Goal: Information Seeking & Learning: Learn about a topic

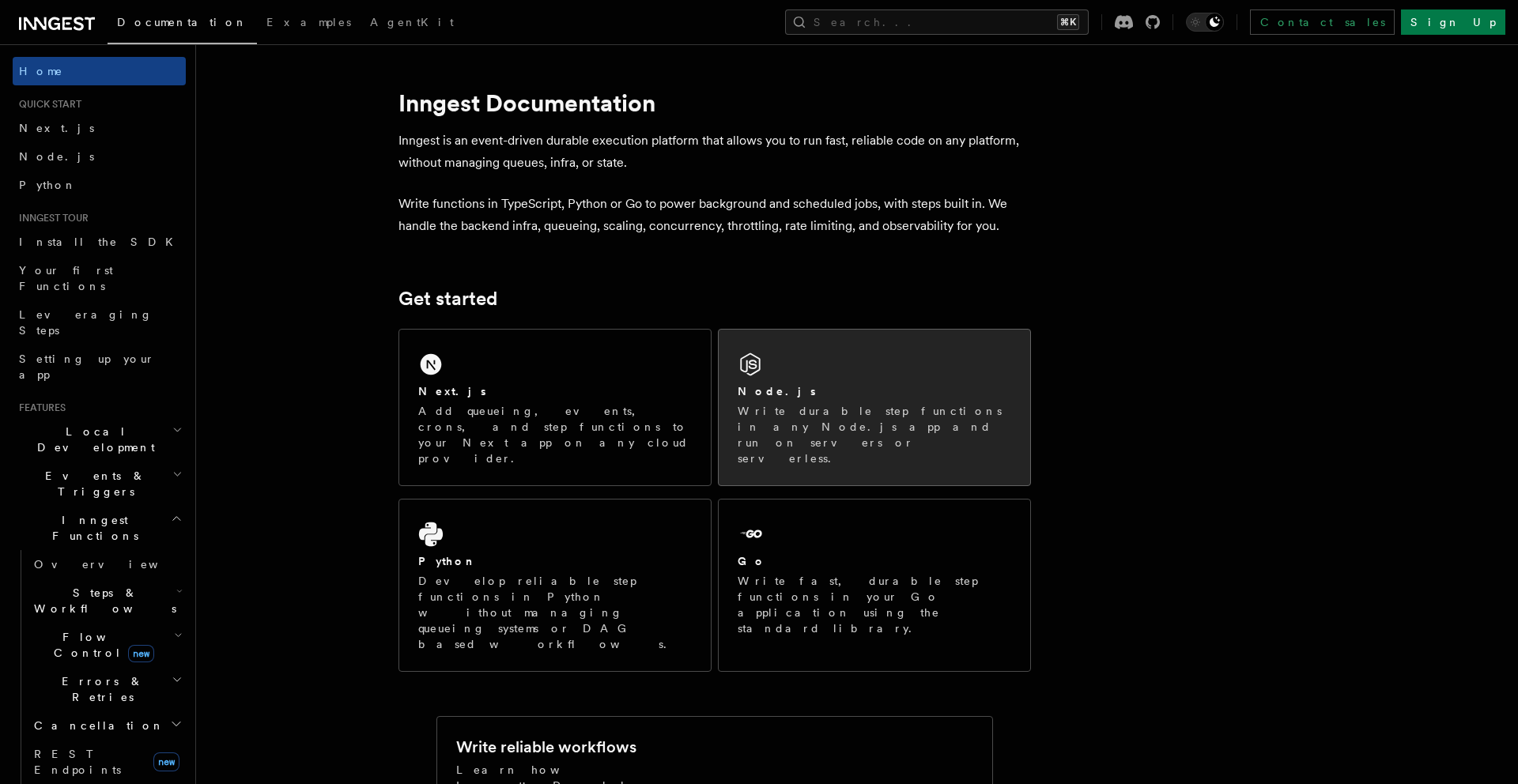
click at [722, 392] on div "Node.js Write durable step functions in any Node.js app and run on servers or s…" at bounding box center [874, 407] width 311 height 156
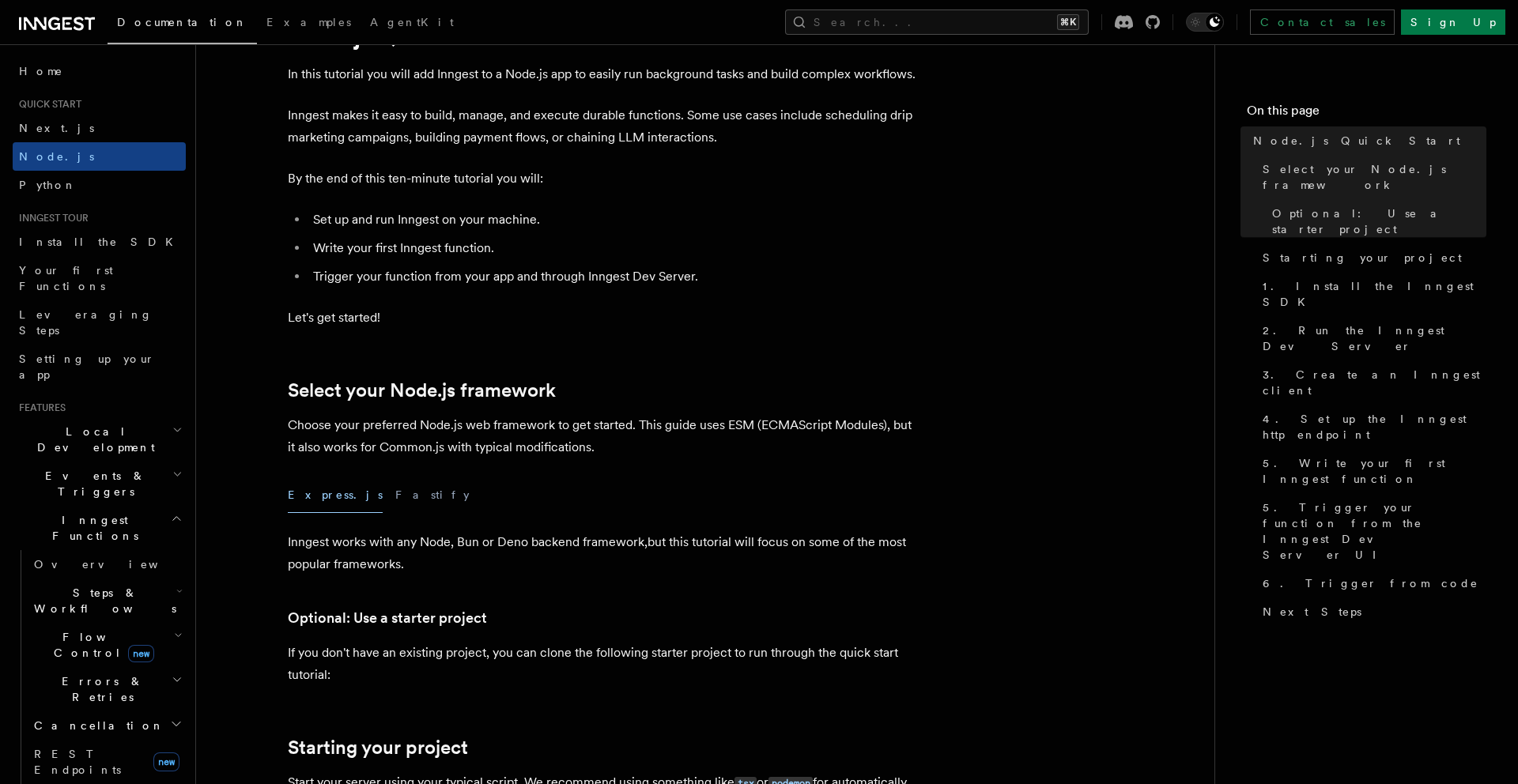
scroll to position [125, 0]
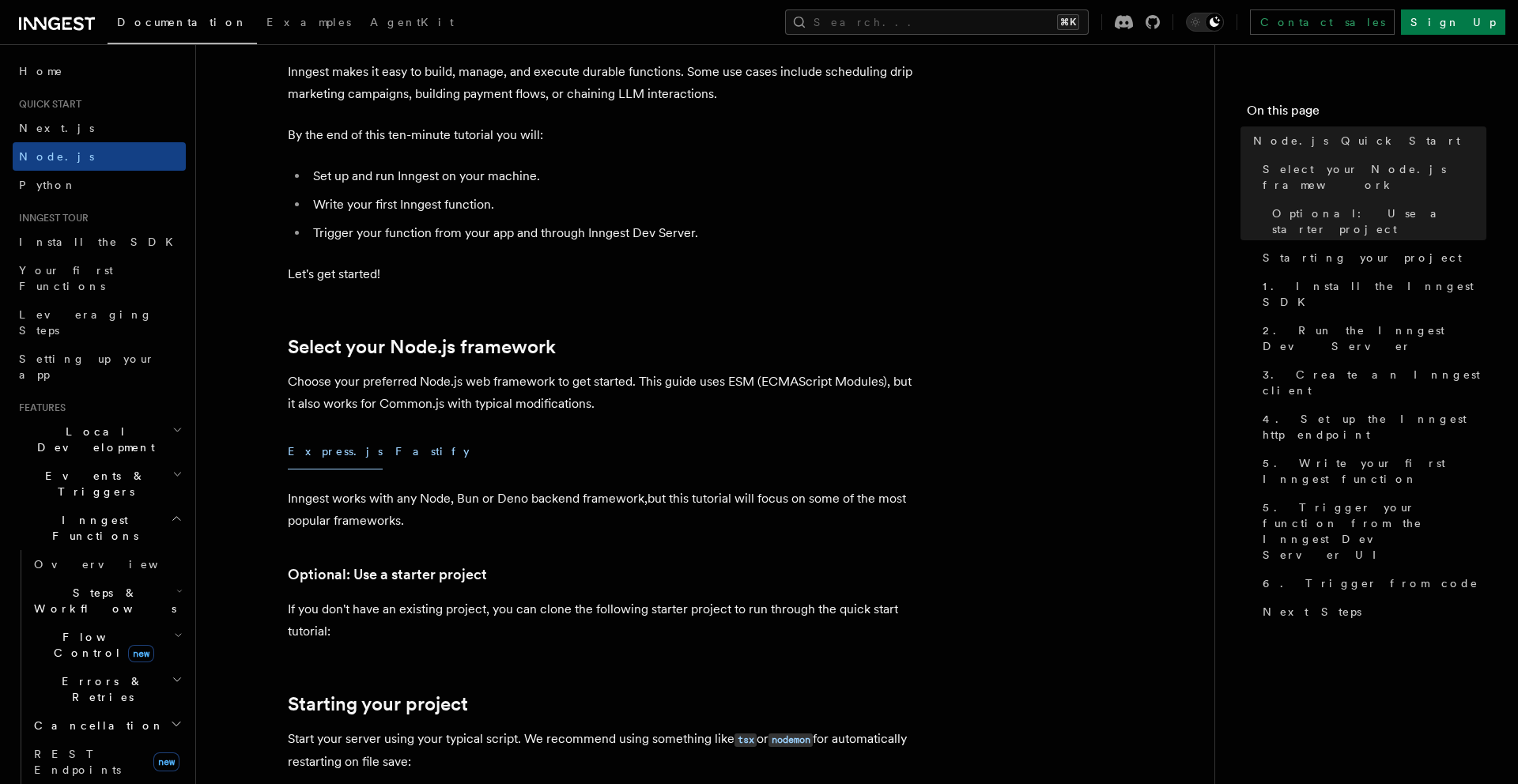
click at [395, 452] on button "Fastify" at bounding box center [432, 451] width 74 height 36
click at [335, 452] on button "Express.js" at bounding box center [336, 451] width 95 height 36
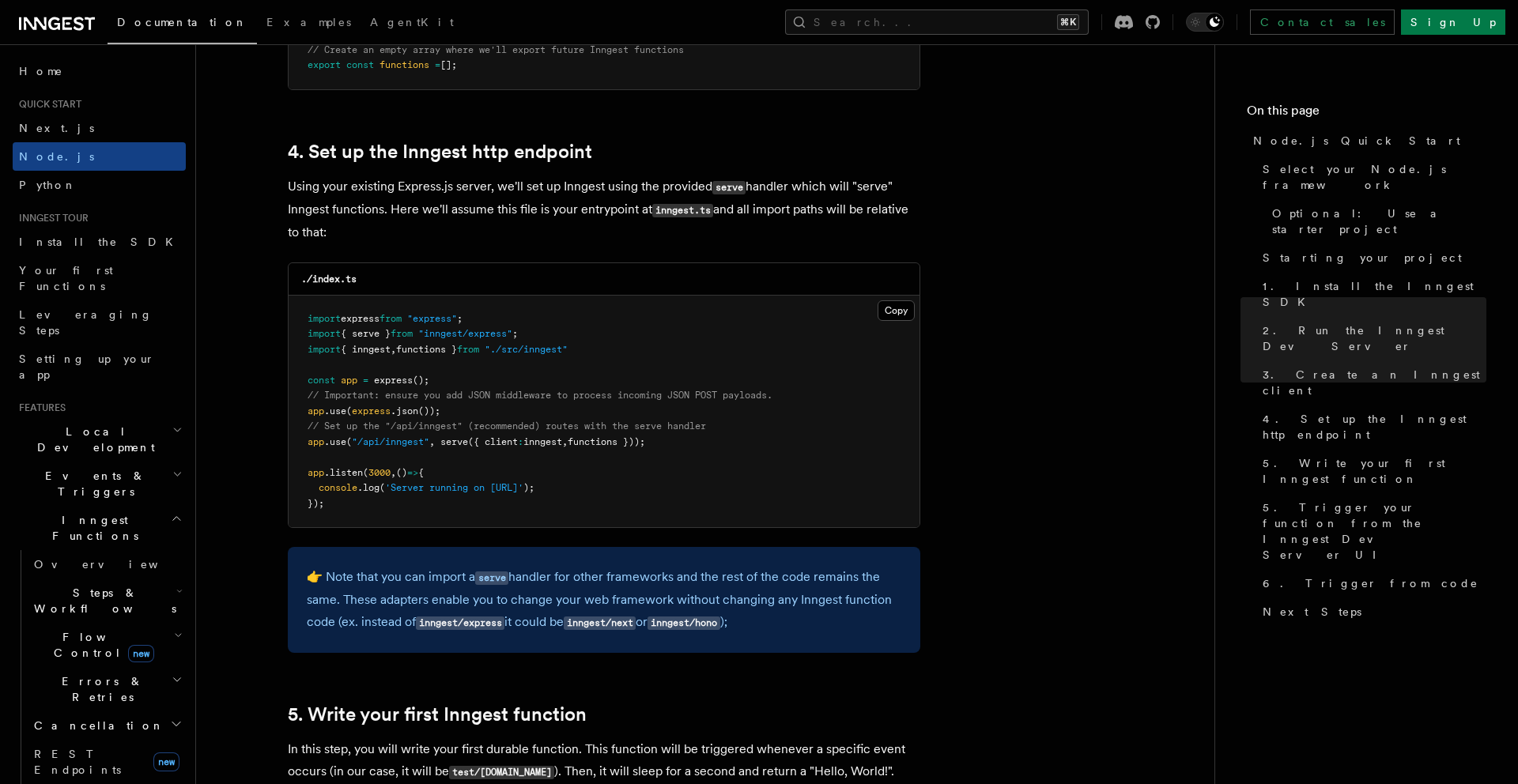
scroll to position [2330, 0]
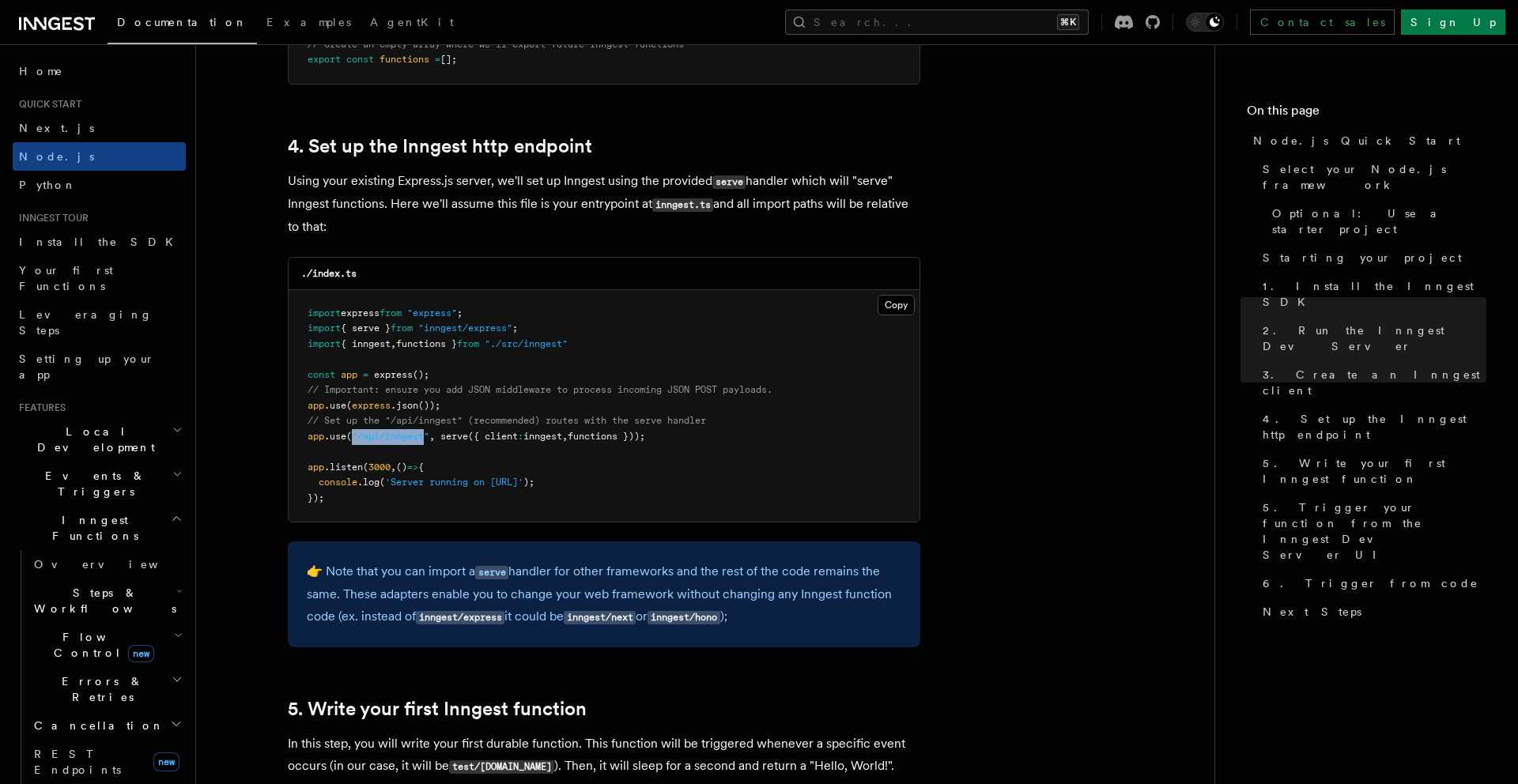
drag, startPoint x: 429, startPoint y: 435, endPoint x: 356, endPoint y: 438, distance: 73.1
click at [356, 438] on span ""/api/inngest"" at bounding box center [391, 436] width 78 height 11
copy span ""/api/inngest"
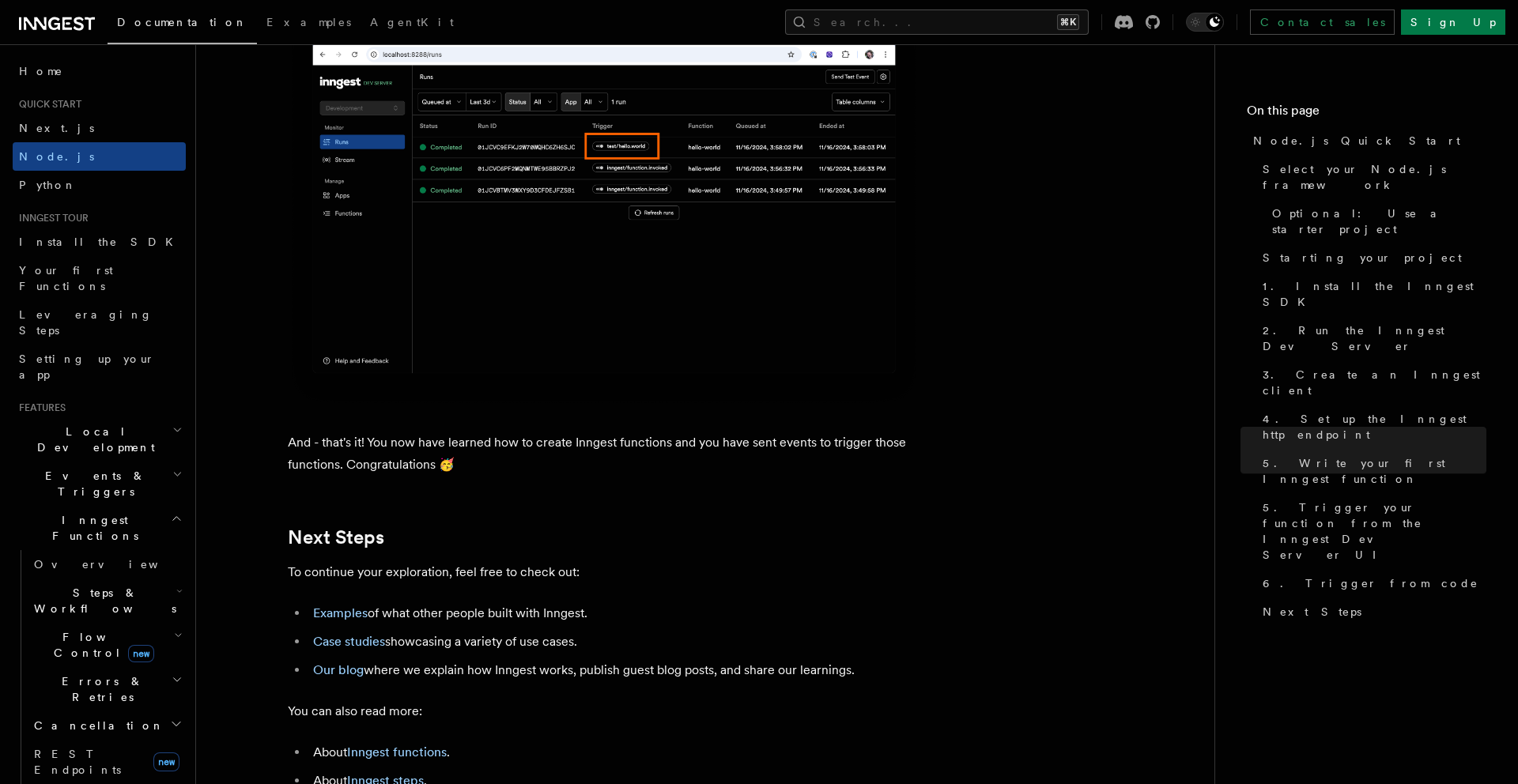
scroll to position [9714, 0]
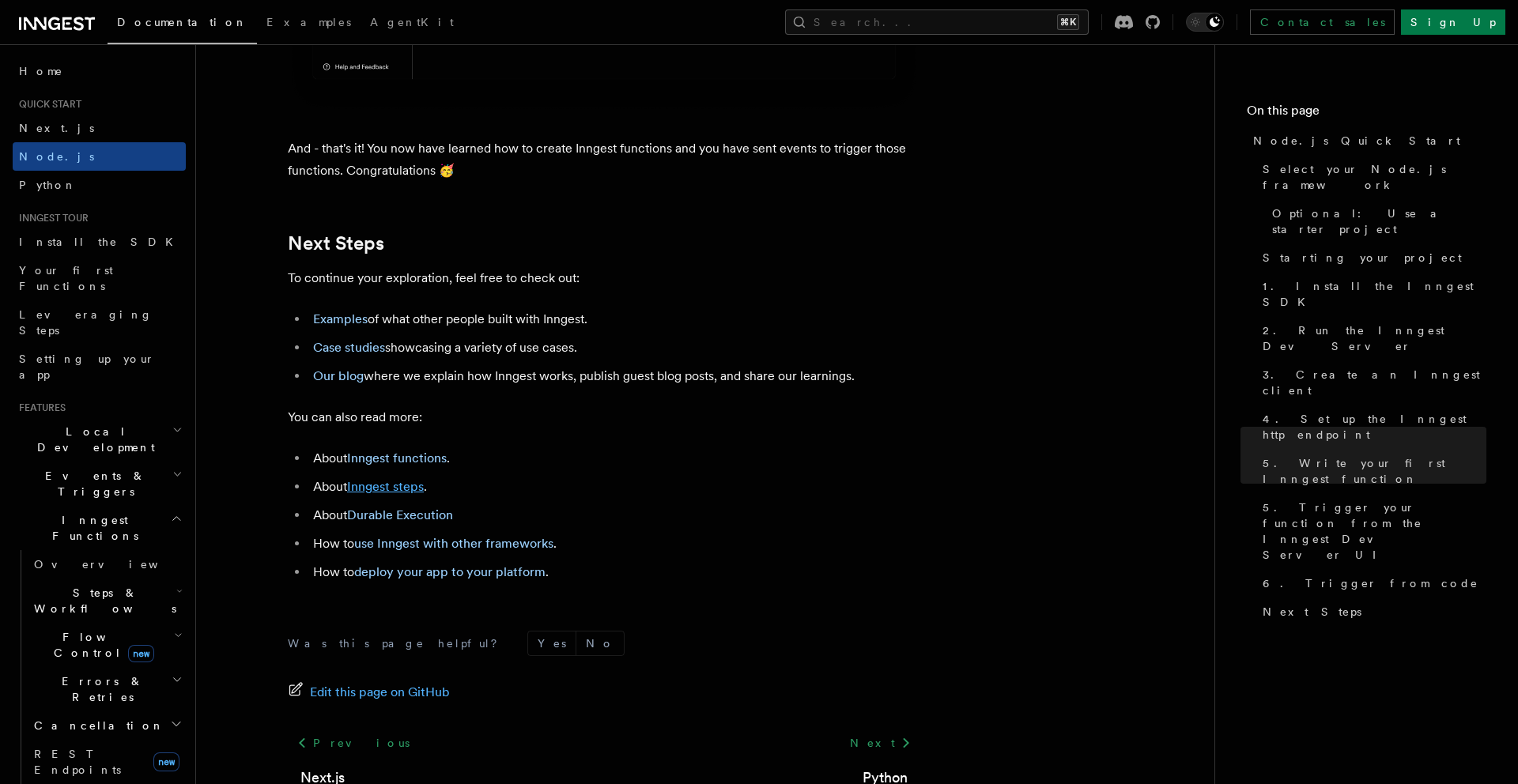
click at [378, 494] on link "Inngest steps" at bounding box center [385, 487] width 77 height 15
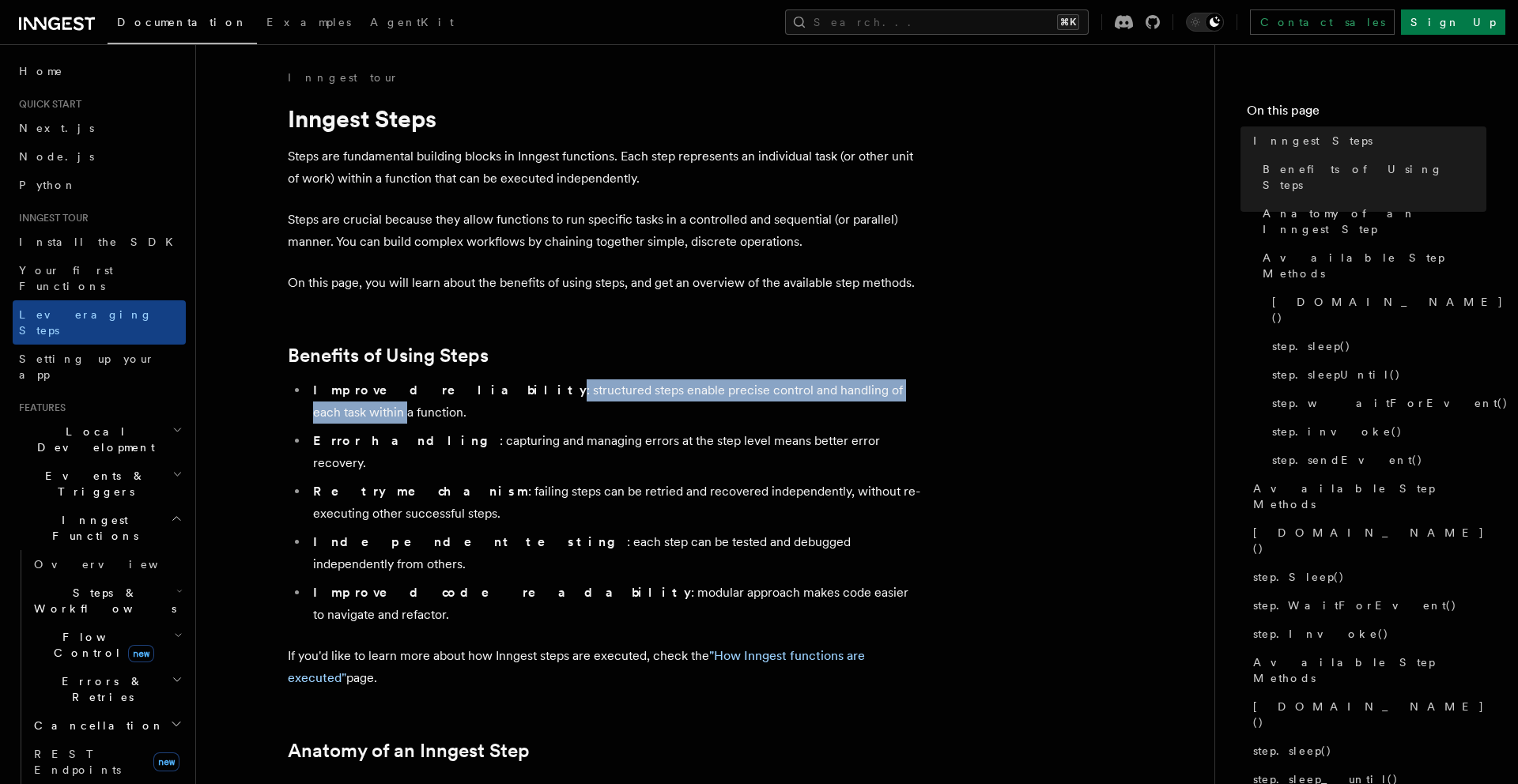
drag, startPoint x: 427, startPoint y: 392, endPoint x: 838, endPoint y: 393, distance: 411.0
click at [838, 393] on li "Improved reliability : structured steps enable precise control and handling of …" at bounding box center [614, 402] width 612 height 44
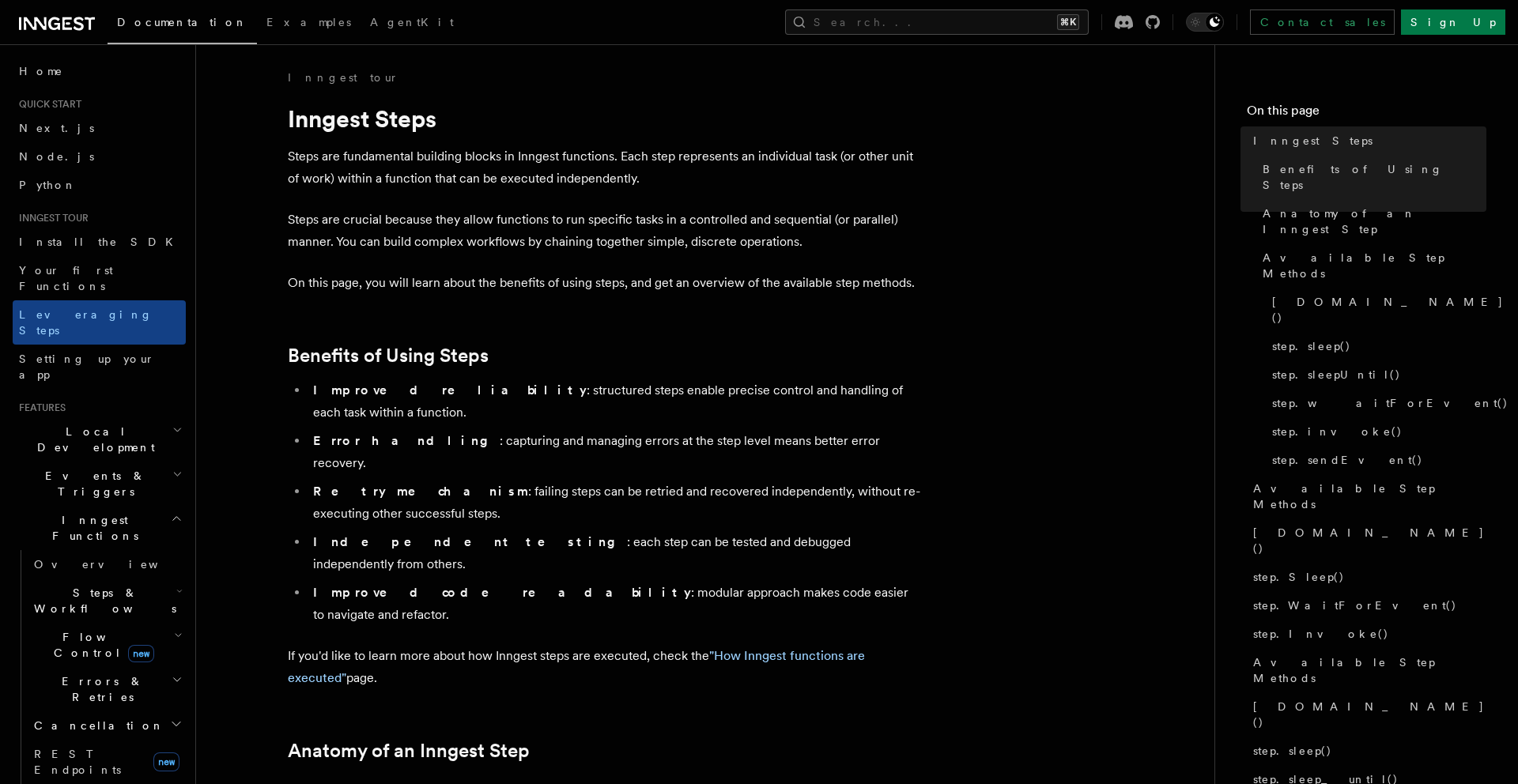
click at [842, 393] on li "Improved reliability : structured steps enable precise control and handling of …" at bounding box center [614, 402] width 612 height 44
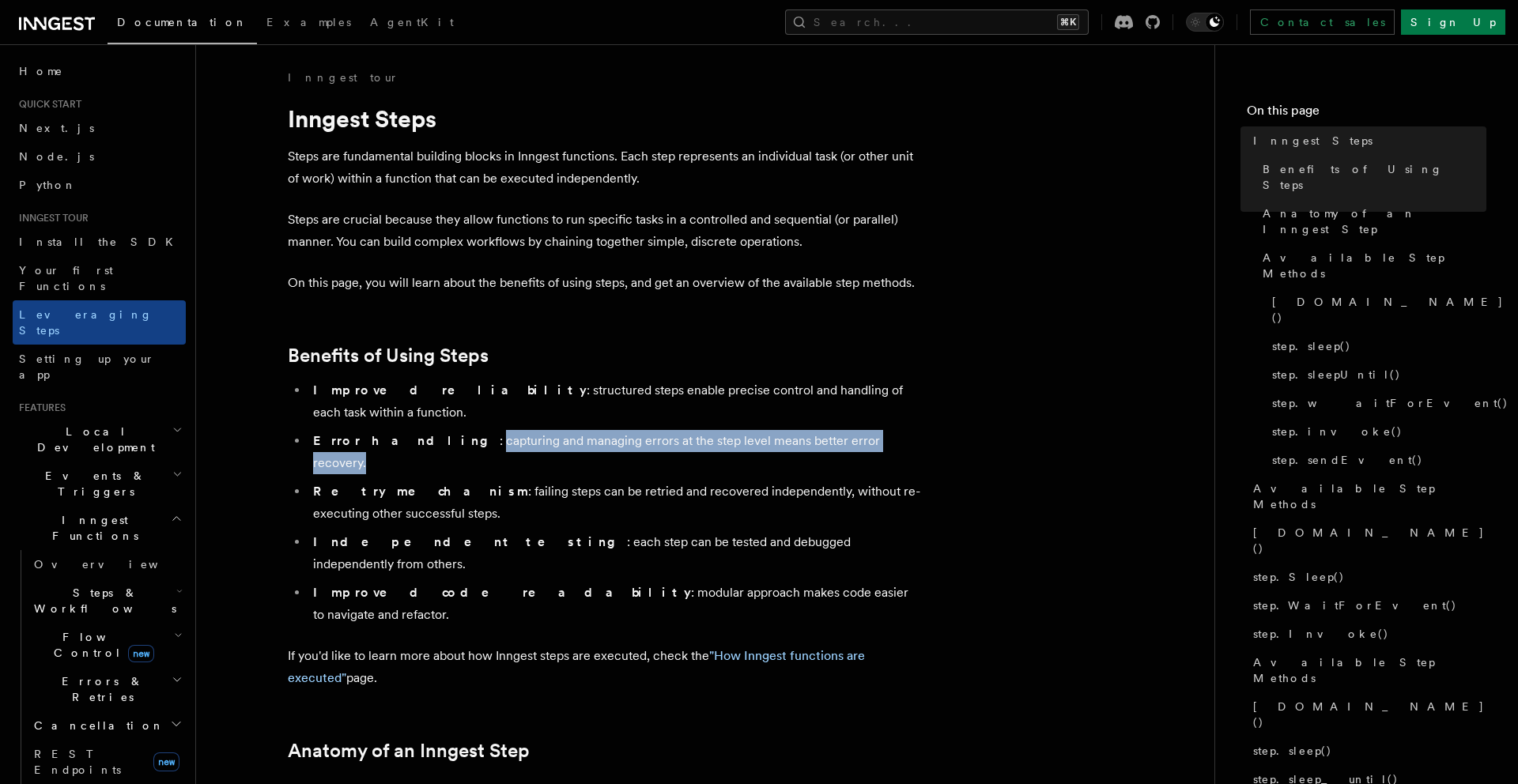
drag, startPoint x: 828, startPoint y: 412, endPoint x: 404, endPoint y: 426, distance: 424.2
click at [404, 430] on li "Error handling : capturing and managing errors at the step level means better e…" at bounding box center [614, 452] width 612 height 44
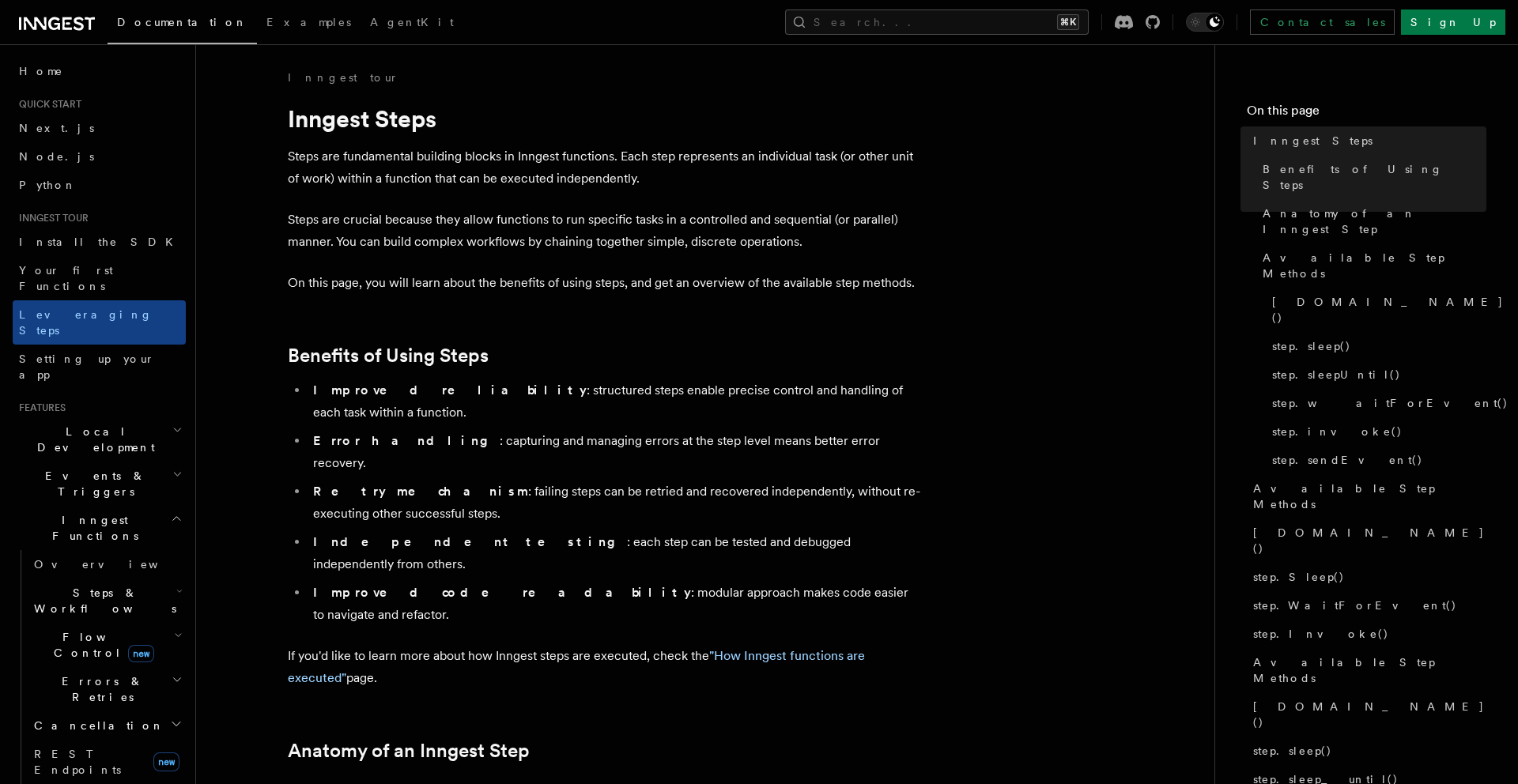
click at [395, 430] on li "Error handling : capturing and managing errors at the step level means better e…" at bounding box center [614, 452] width 612 height 44
drag, startPoint x: 402, startPoint y: 422, endPoint x: 670, endPoint y: 428, distance: 268.1
click at [670, 430] on li "Error handling : capturing and managing errors at the step level means better e…" at bounding box center [614, 452] width 612 height 44
click at [672, 430] on li "Error handling : capturing and managing errors at the step level means better e…" at bounding box center [614, 452] width 612 height 44
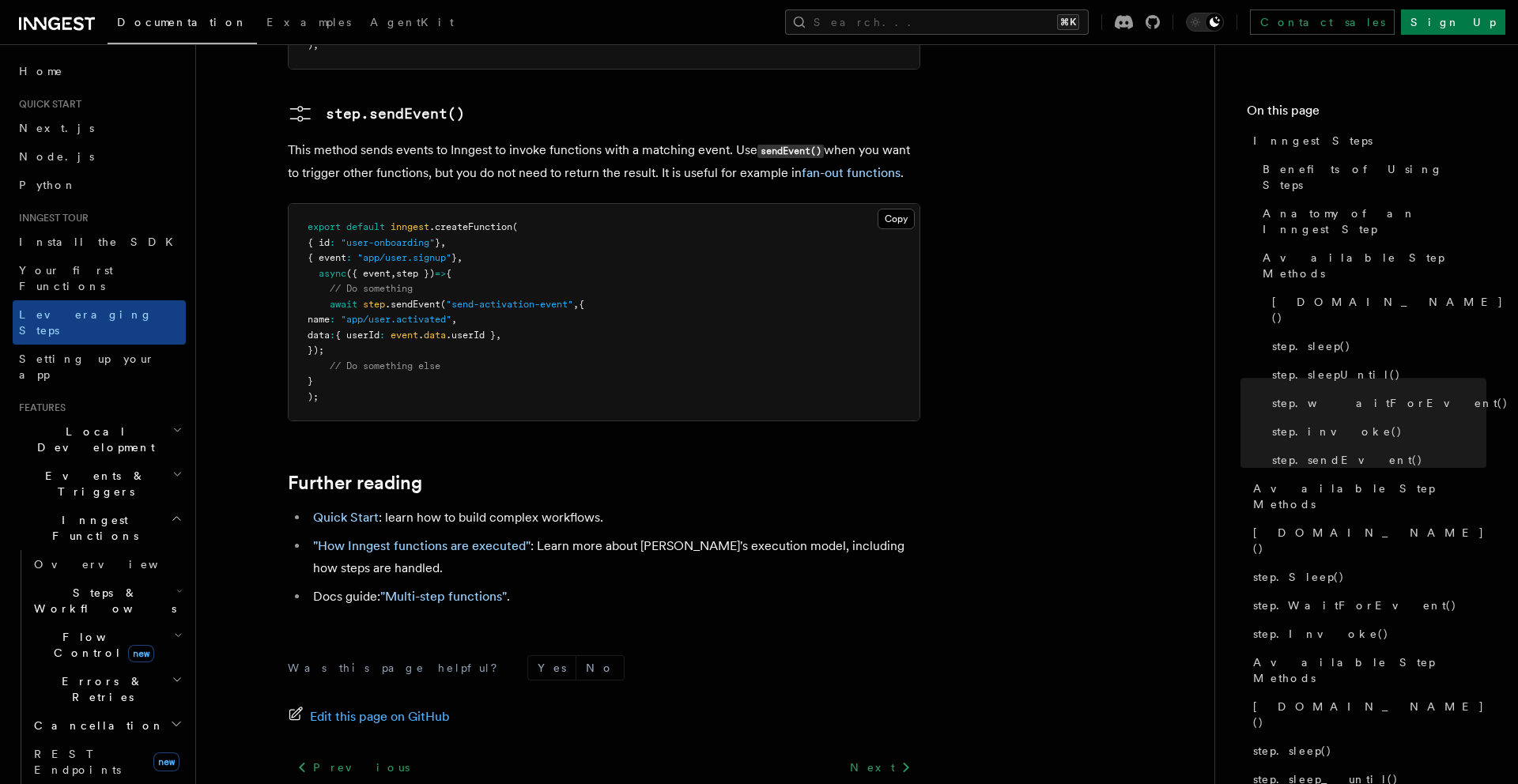
scroll to position [3387, 0]
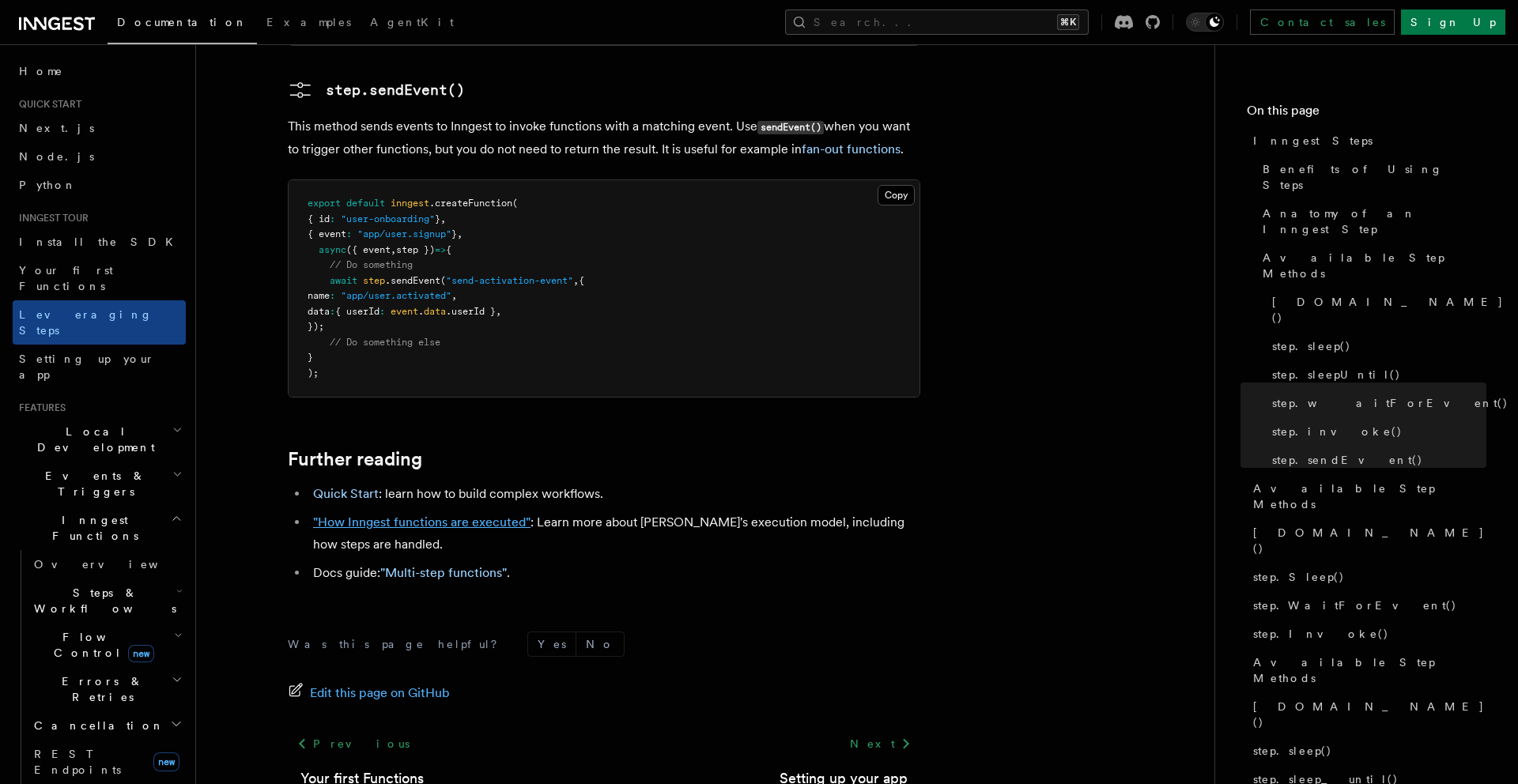
click at [483, 515] on link ""How Inngest functions are executed"" at bounding box center [422, 522] width 218 height 15
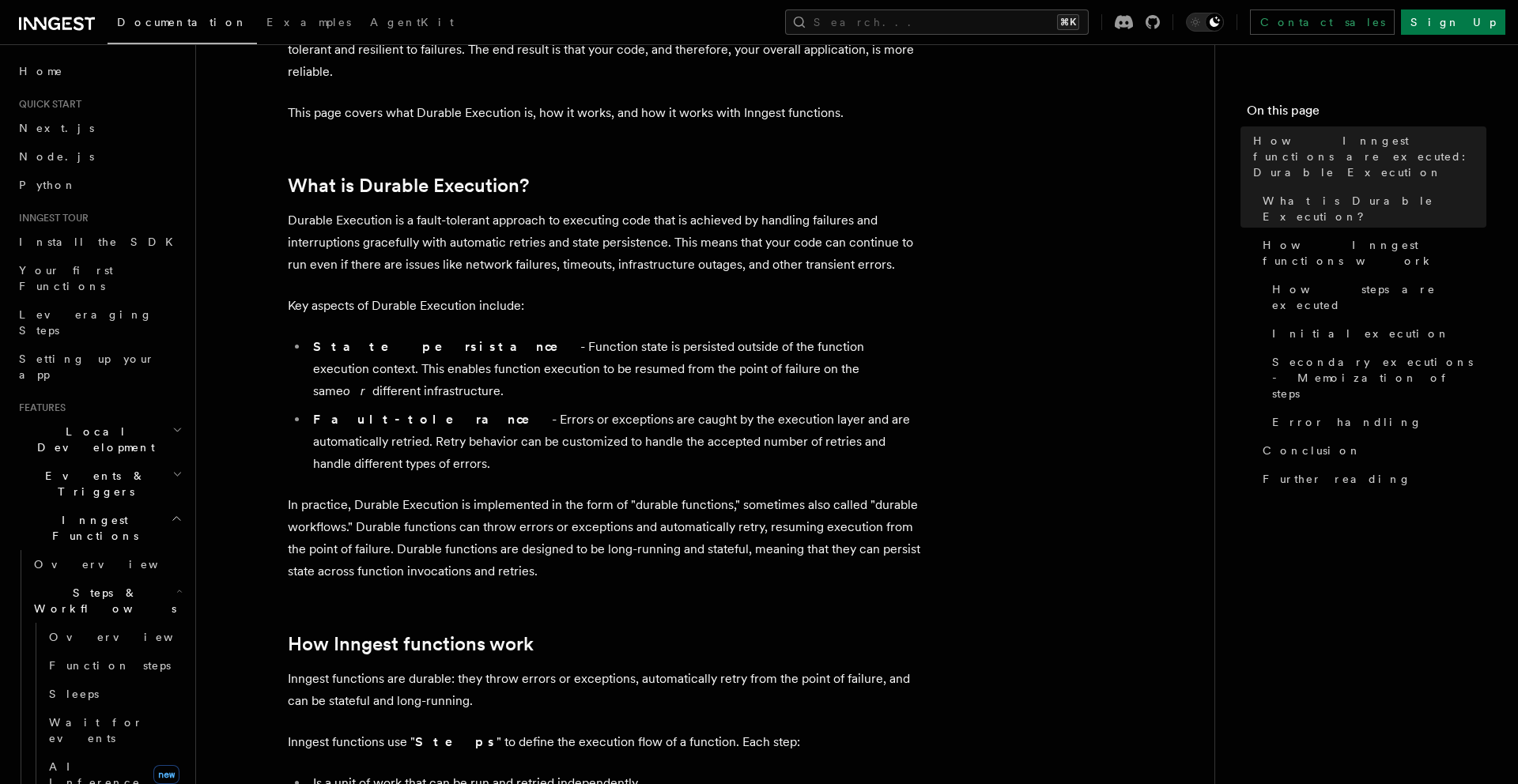
scroll to position [177, 0]
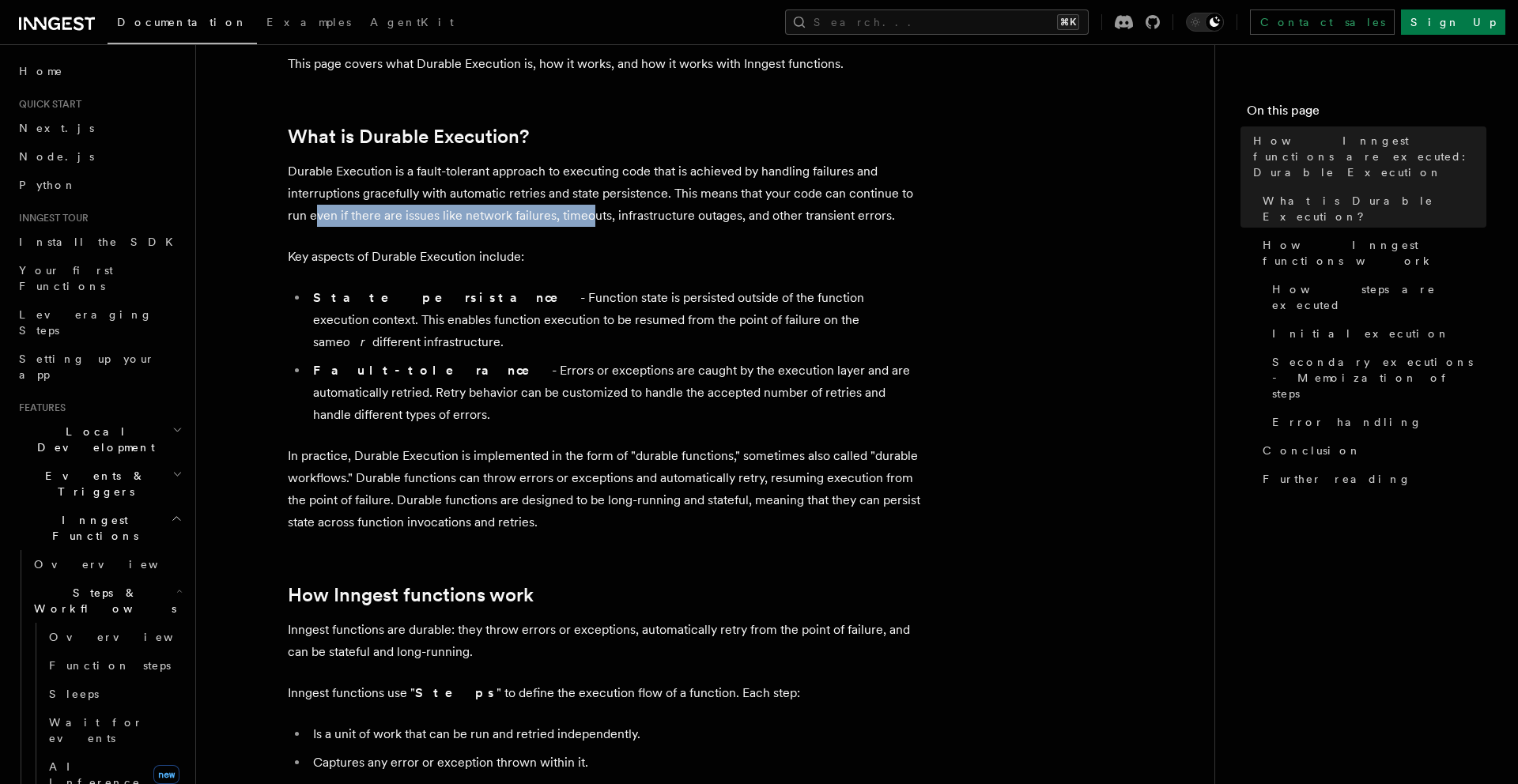
drag, startPoint x: 318, startPoint y: 219, endPoint x: 589, endPoint y: 212, distance: 271.1
click at [589, 212] on p "Durable Execution is a fault-tolerant approach to executing code that is achiev…" at bounding box center [604, 193] width 632 height 67
click at [598, 217] on p "Durable Execution is a fault-tolerant approach to executing code that is achiev…" at bounding box center [604, 193] width 632 height 67
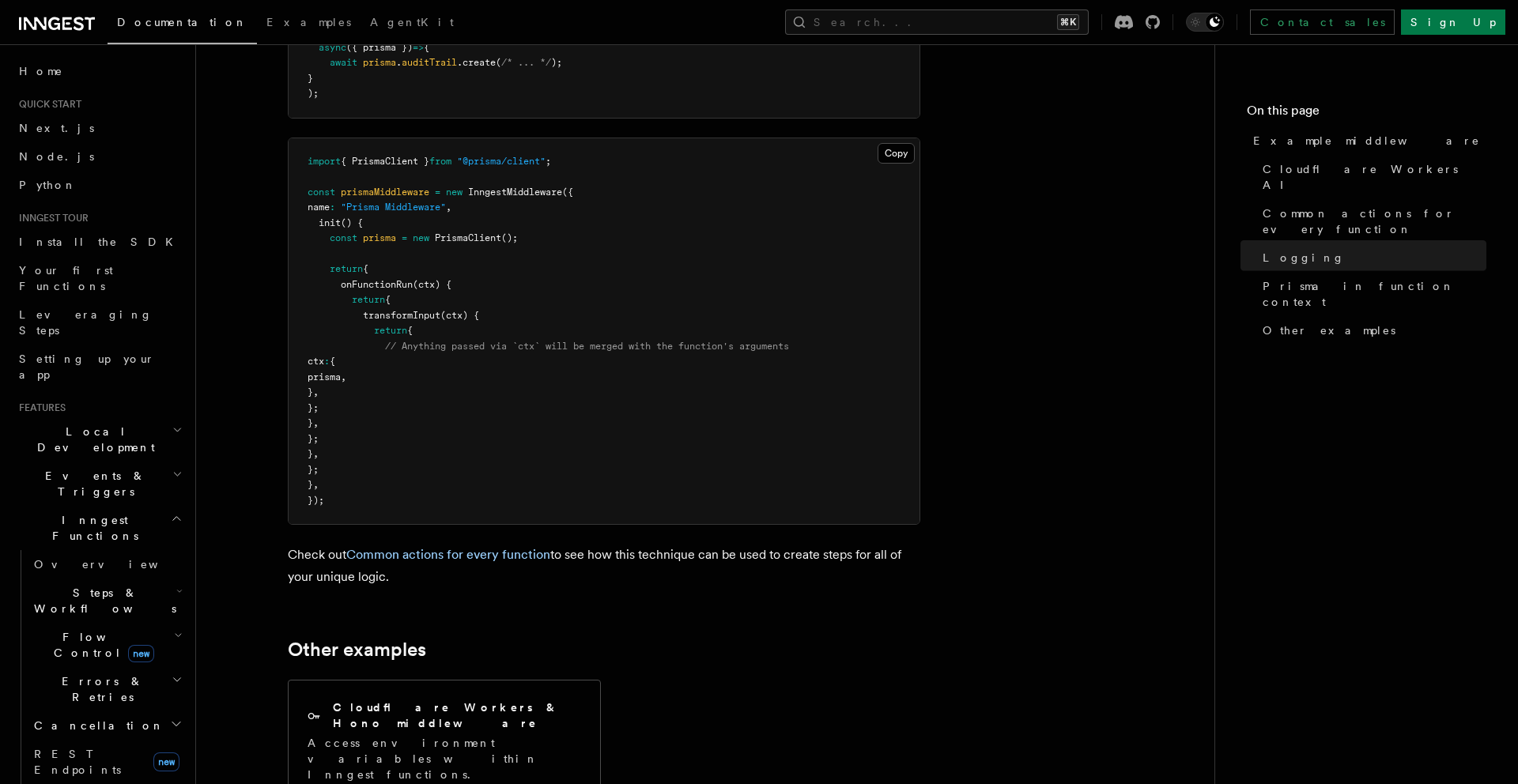
scroll to position [4603, 0]
